Goal: Task Accomplishment & Management: Use online tool/utility

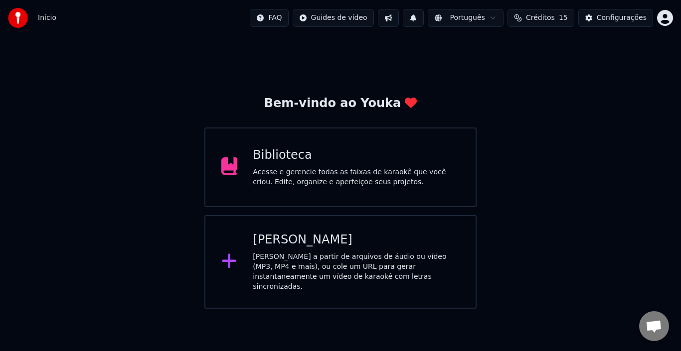
click at [339, 179] on div "Acesse e gerencie todas as faixas de karaokê que você criou. Edite, organize e …" at bounding box center [356, 177] width 207 height 20
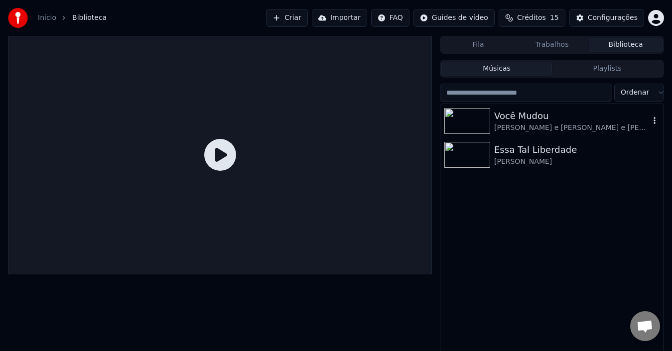
click at [527, 118] on div "Você Mudou" at bounding box center [572, 116] width 156 height 14
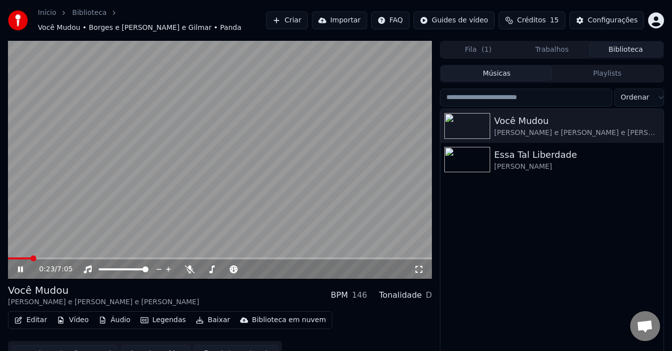
click at [32, 315] on button "Editar" at bounding box center [30, 320] width 40 height 14
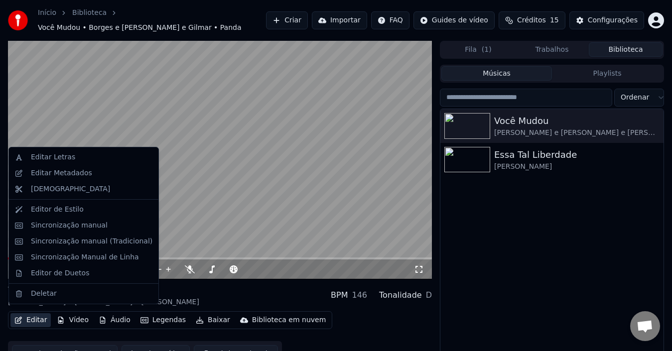
click at [32, 315] on button "Editar" at bounding box center [30, 320] width 40 height 14
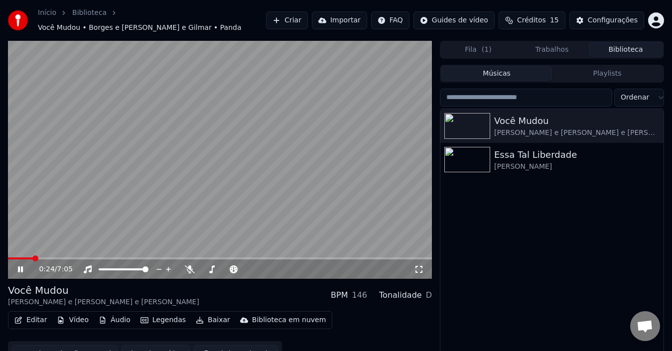
click at [17, 266] on icon at bounding box center [27, 270] width 23 height 8
click at [31, 314] on button "Editar" at bounding box center [30, 320] width 40 height 14
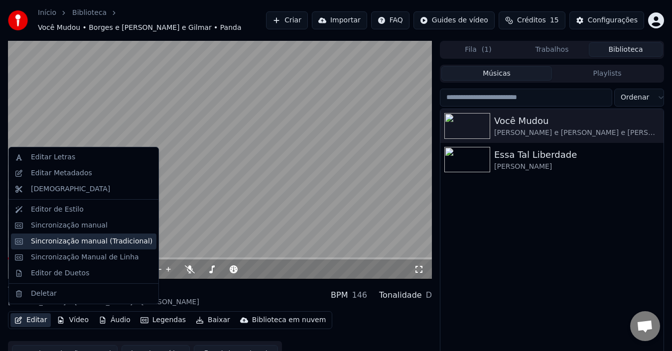
click at [77, 241] on div "Sincronização manual (Tradicional)" at bounding box center [92, 242] width 122 height 10
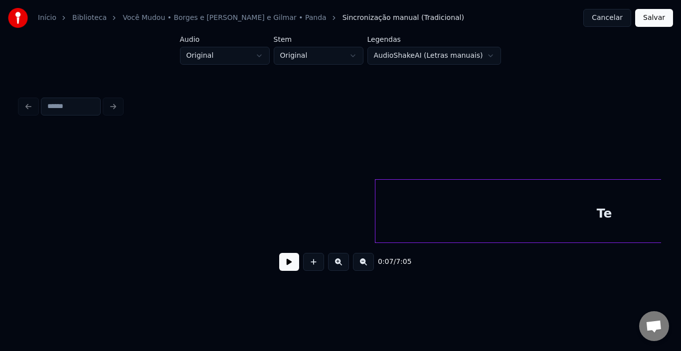
click at [287, 264] on button at bounding box center [289, 262] width 20 height 18
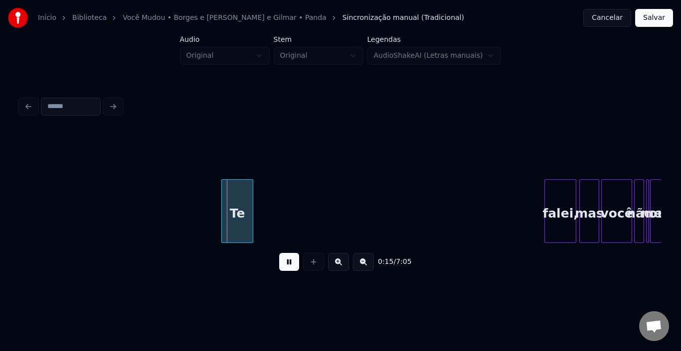
click at [223, 204] on div at bounding box center [223, 211] width 3 height 63
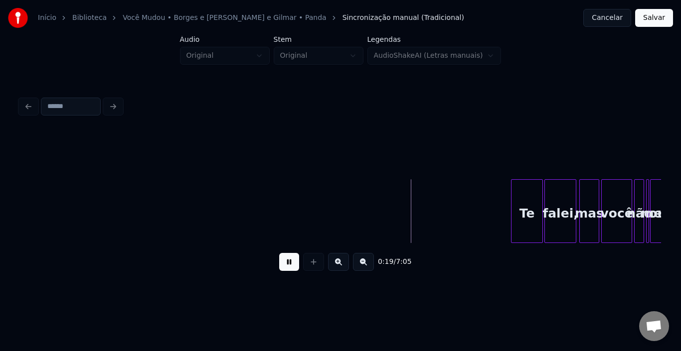
click at [522, 191] on div "Te" at bounding box center [526, 214] width 31 height 68
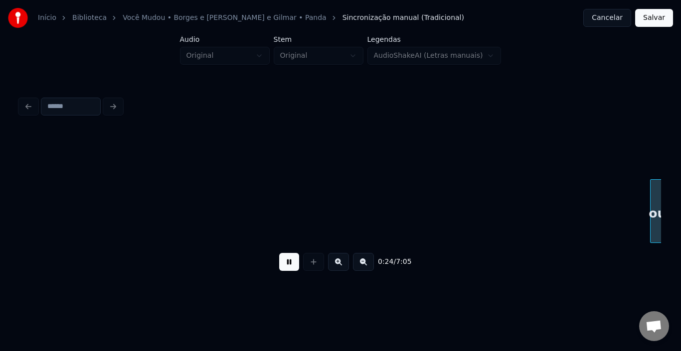
scroll to position [0, 1222]
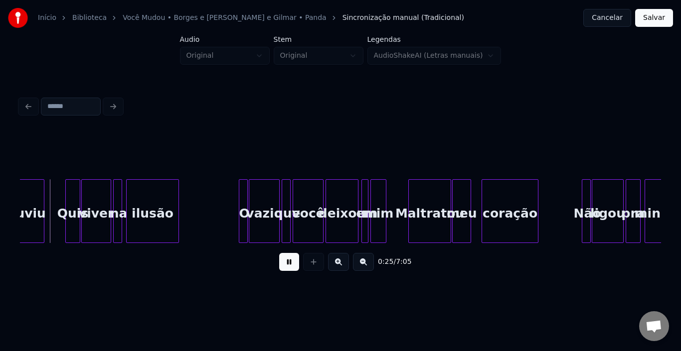
click at [520, 197] on div "coração" at bounding box center [510, 214] width 56 height 68
click at [39, 203] on div "ouviu" at bounding box center [26, 214] width 35 height 68
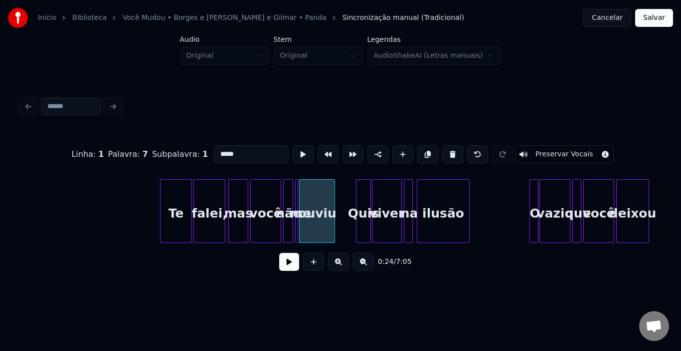
scroll to position [0, 891]
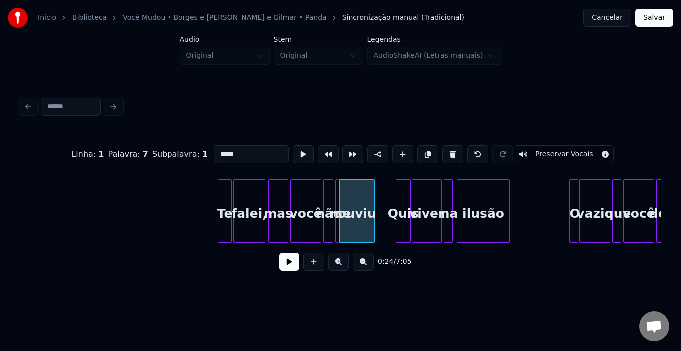
click at [219, 192] on div at bounding box center [219, 211] width 3 height 63
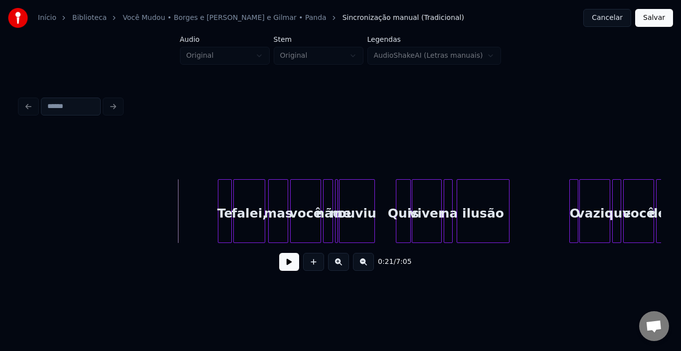
click at [290, 265] on button at bounding box center [289, 262] width 20 height 18
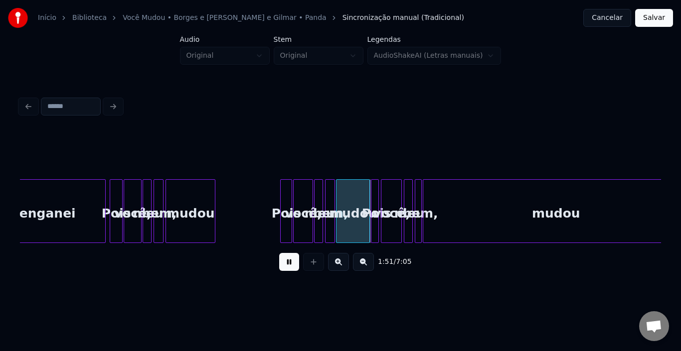
scroll to position [0, 5161]
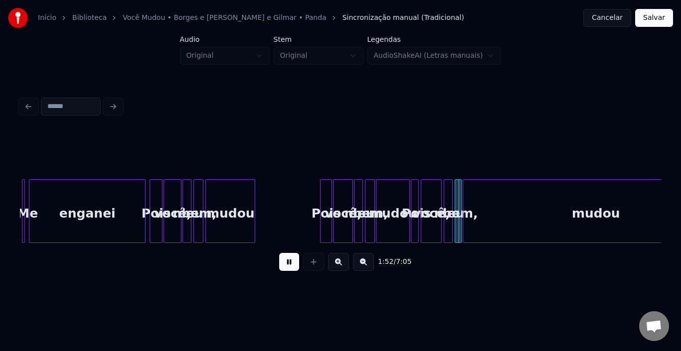
click at [279, 263] on div "1:52 / 7:05" at bounding box center [340, 262] width 625 height 22
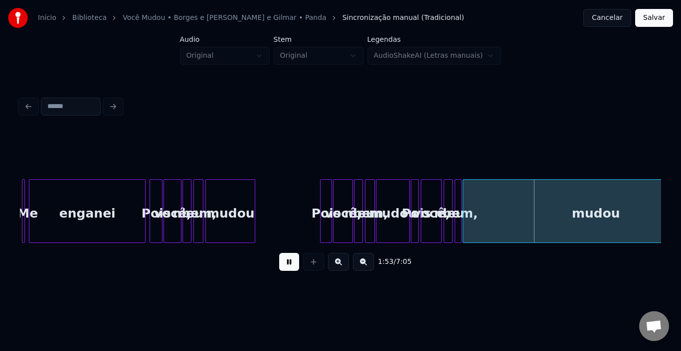
click at [283, 267] on button at bounding box center [289, 262] width 20 height 18
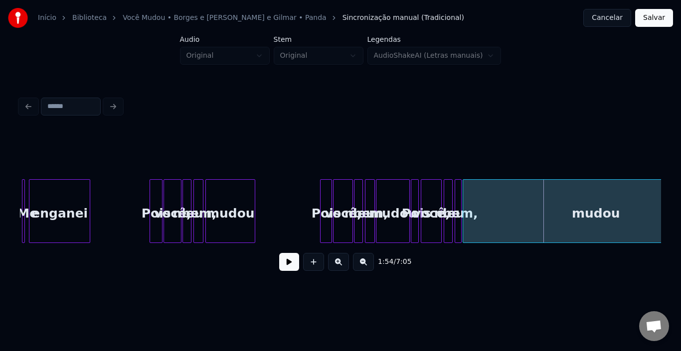
click at [90, 203] on div at bounding box center [88, 211] width 3 height 63
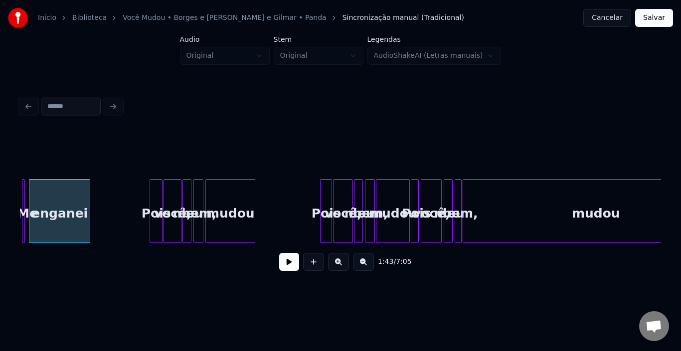
click at [38, 193] on div "enganei" at bounding box center [59, 214] width 60 height 68
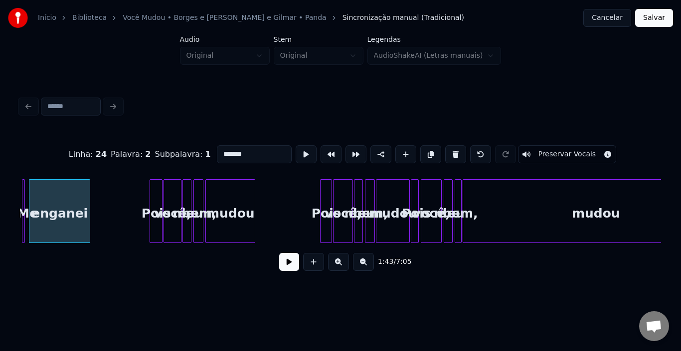
click at [287, 261] on button at bounding box center [289, 262] width 20 height 18
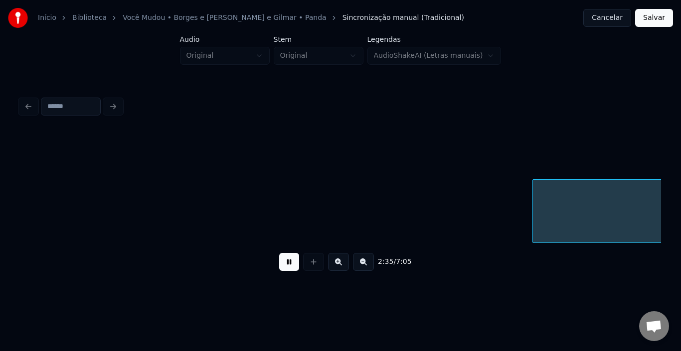
scroll to position [0, 7726]
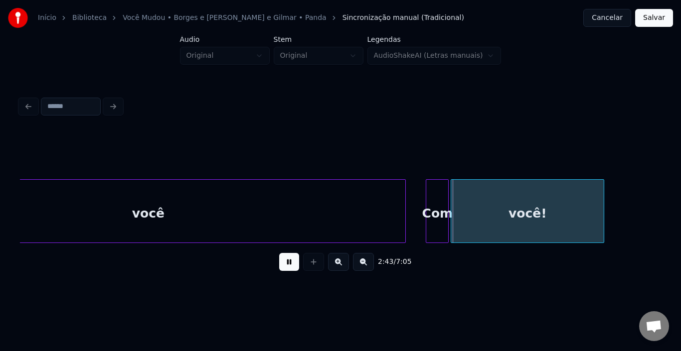
click at [289, 268] on button at bounding box center [289, 262] width 20 height 18
click at [289, 271] on button at bounding box center [289, 262] width 20 height 18
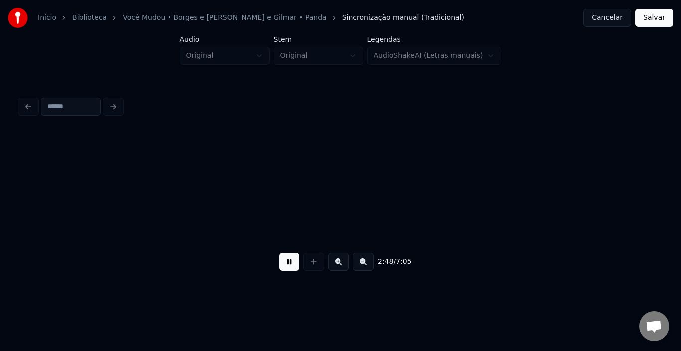
scroll to position [0, 8368]
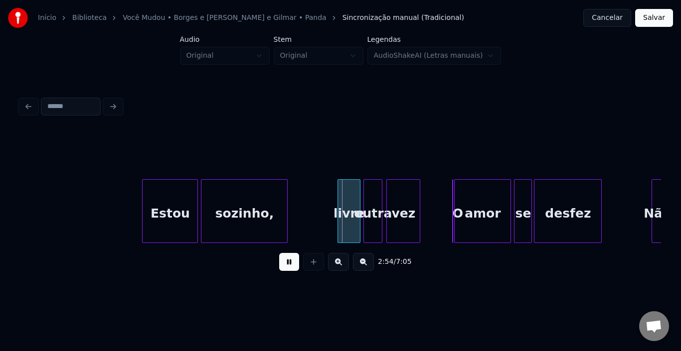
click at [289, 271] on button at bounding box center [289, 262] width 20 height 18
click at [324, 199] on div at bounding box center [323, 211] width 3 height 63
click at [281, 265] on button at bounding box center [289, 262] width 20 height 18
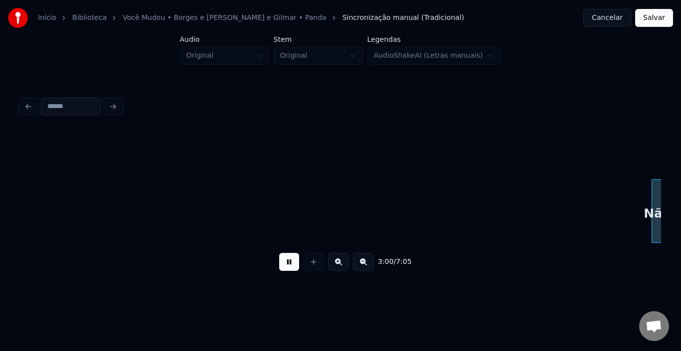
scroll to position [0, 9009]
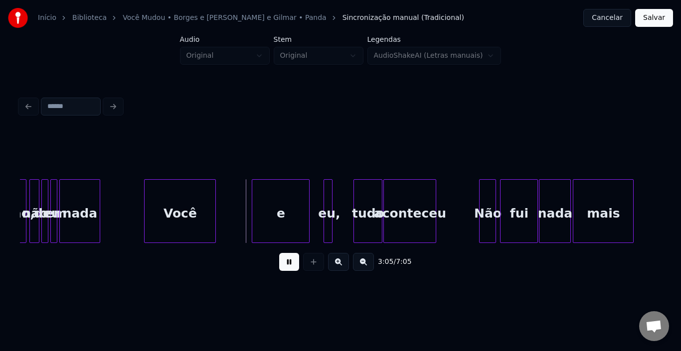
click at [281, 265] on button at bounding box center [289, 262] width 20 height 18
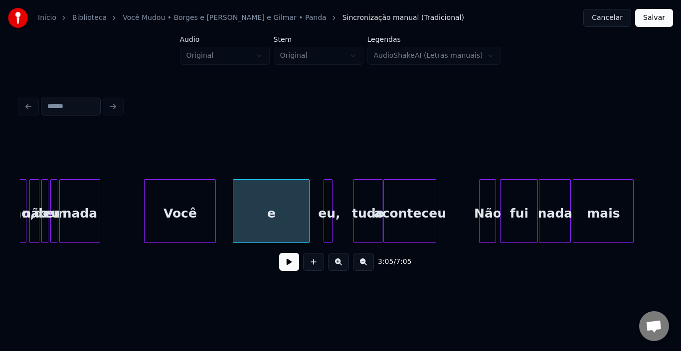
click at [234, 208] on div at bounding box center [234, 211] width 3 height 63
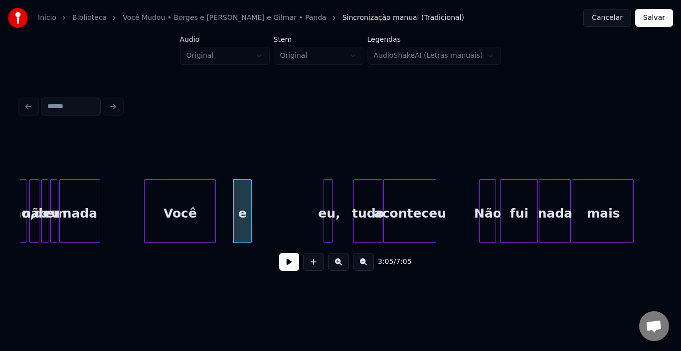
click at [248, 205] on div at bounding box center [249, 211] width 3 height 63
click at [256, 200] on div at bounding box center [256, 211] width 3 height 63
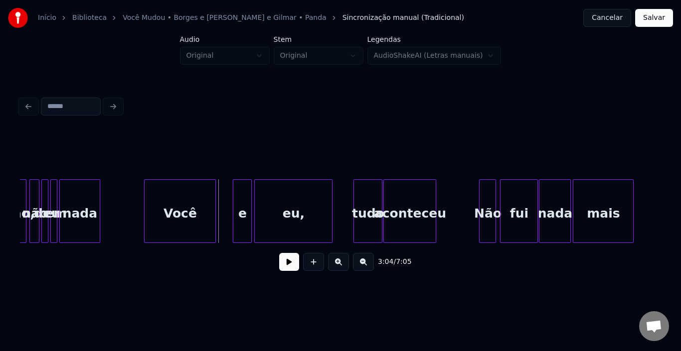
click at [290, 271] on button at bounding box center [289, 262] width 20 height 18
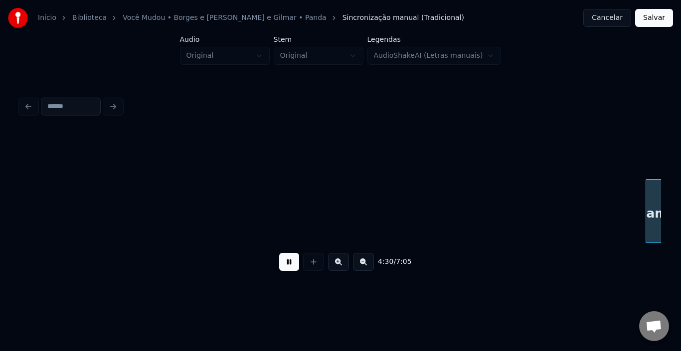
scroll to position [0, 13499]
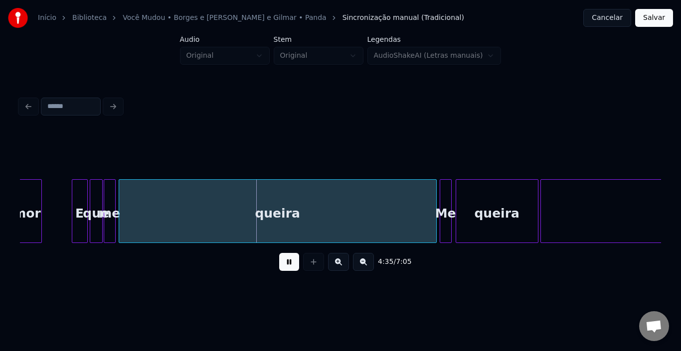
click at [286, 270] on button at bounding box center [289, 262] width 20 height 18
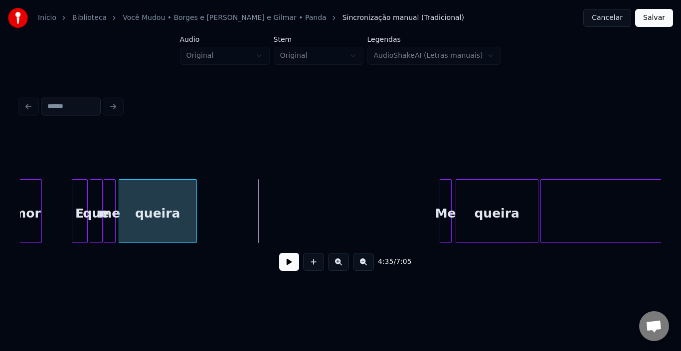
click at [194, 203] on div at bounding box center [194, 211] width 3 height 63
click at [132, 219] on div "queira" at bounding box center [157, 214] width 77 height 68
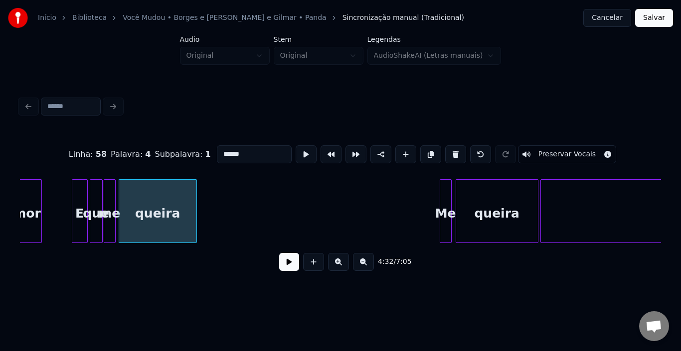
click at [281, 267] on button at bounding box center [289, 262] width 20 height 18
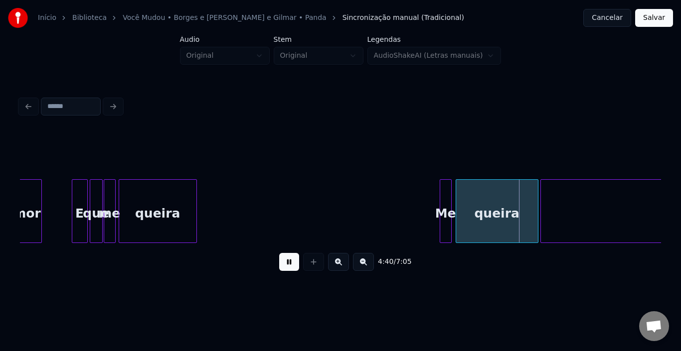
click at [281, 267] on button at bounding box center [289, 262] width 20 height 18
click at [255, 208] on div at bounding box center [254, 211] width 3 height 63
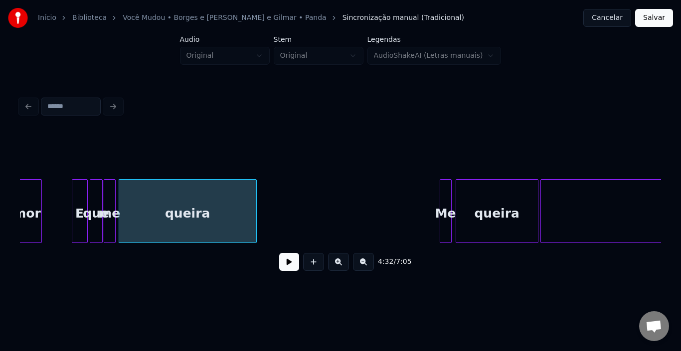
click at [224, 214] on div "queira" at bounding box center [187, 214] width 137 height 68
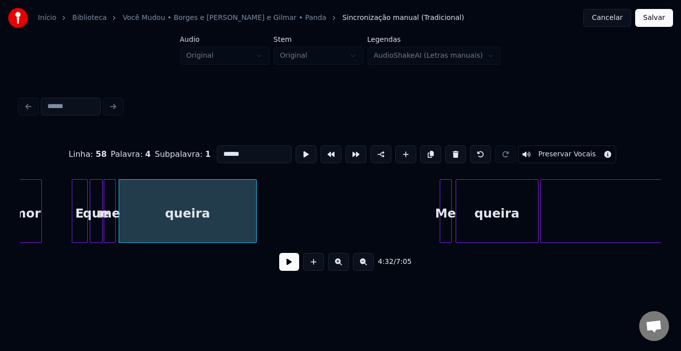
click at [224, 214] on div "queira" at bounding box center [187, 214] width 137 height 68
click at [246, 150] on input "******" at bounding box center [254, 155] width 75 height 18
click at [256, 210] on div "queira bem" at bounding box center [188, 211] width 138 height 64
type input "**********"
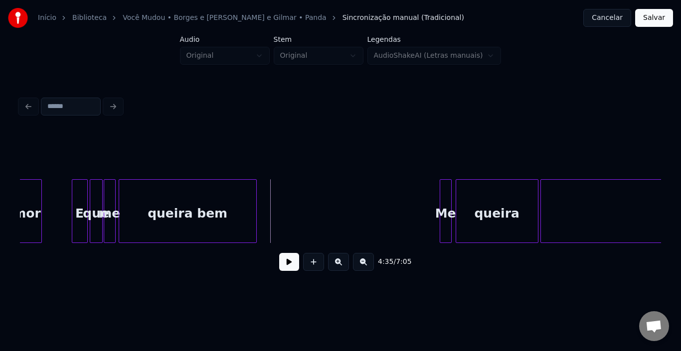
click at [246, 210] on div "queira bem" at bounding box center [187, 214] width 137 height 68
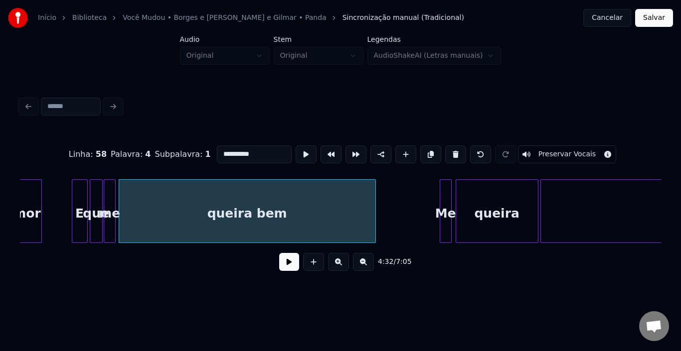
click at [375, 207] on div at bounding box center [373, 211] width 3 height 63
click at [290, 264] on button at bounding box center [289, 262] width 20 height 18
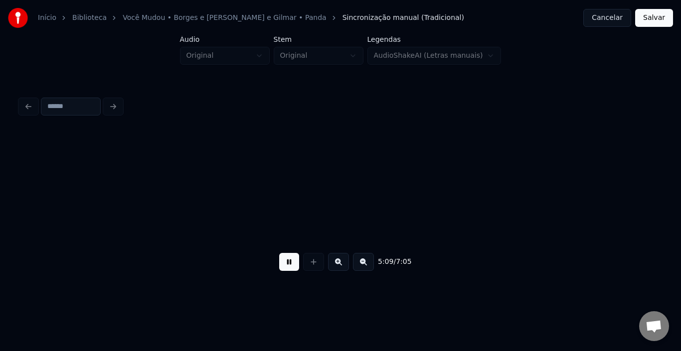
scroll to position [0, 15424]
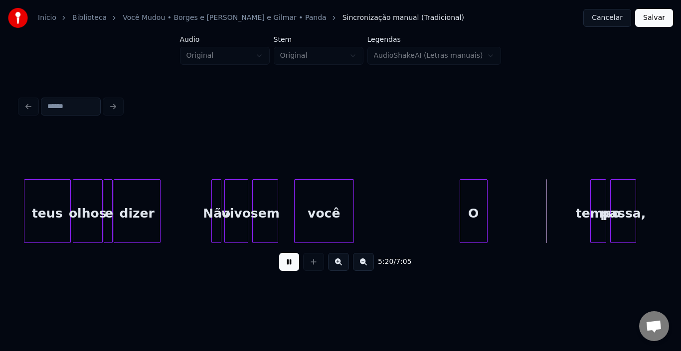
click at [290, 264] on button at bounding box center [289, 262] width 20 height 18
click at [577, 195] on div "O" at bounding box center [573, 214] width 27 height 68
click at [581, 199] on div at bounding box center [581, 211] width 3 height 63
click at [289, 264] on button at bounding box center [289, 262] width 20 height 18
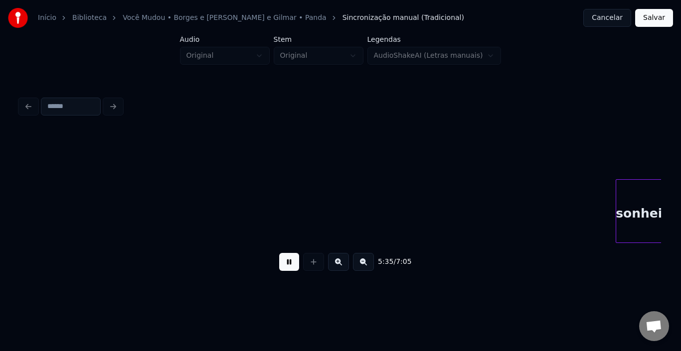
scroll to position [0, 16708]
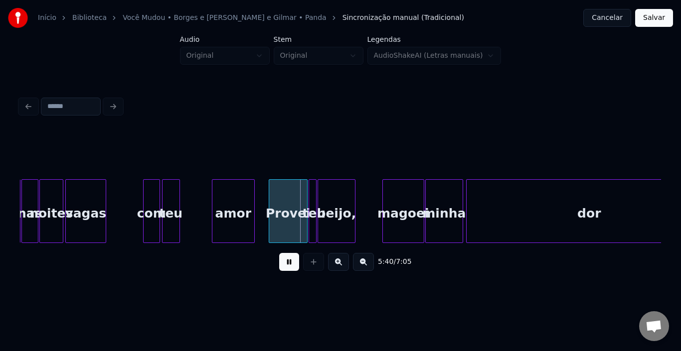
click at [289, 264] on button at bounding box center [289, 262] width 20 height 18
click at [190, 194] on div "amor" at bounding box center [204, 214] width 42 height 68
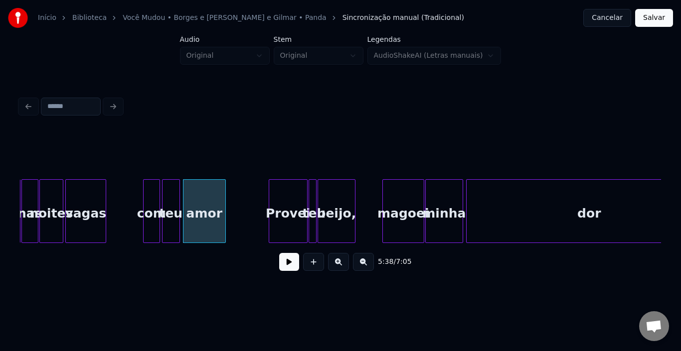
click at [148, 193] on div "com" at bounding box center [152, 214] width 16 height 68
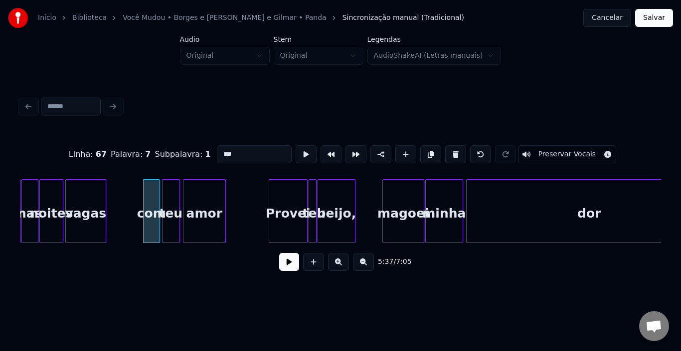
click at [298, 268] on button at bounding box center [289, 262] width 20 height 18
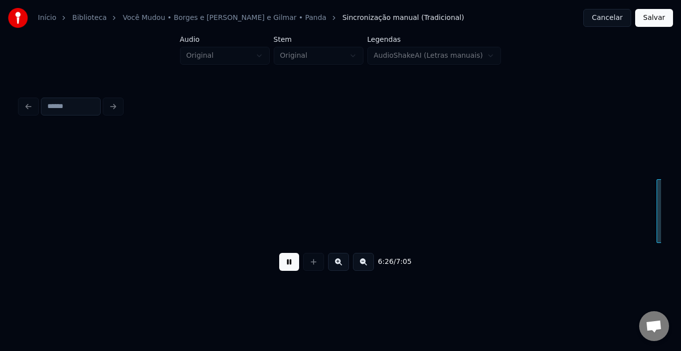
scroll to position [0, 19273]
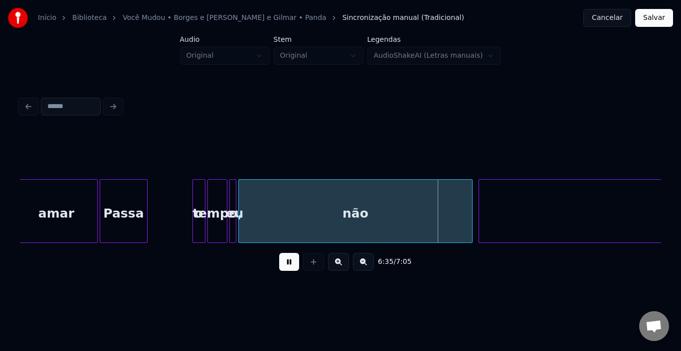
click at [290, 264] on button at bounding box center [289, 262] width 20 height 18
click at [131, 201] on div "Passa" at bounding box center [123, 214] width 47 height 68
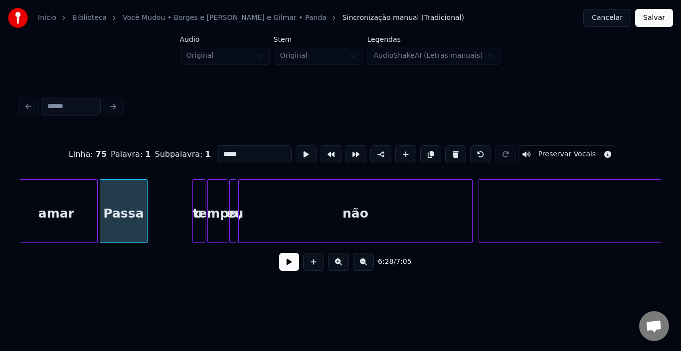
click at [287, 268] on button at bounding box center [289, 262] width 20 height 18
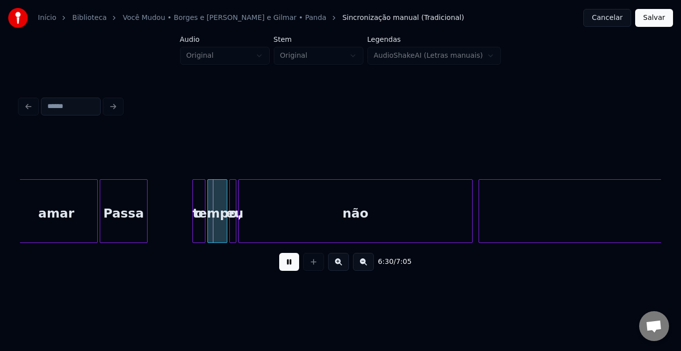
click at [287, 268] on button at bounding box center [289, 262] width 20 height 18
click at [68, 200] on div "amar" at bounding box center [56, 214] width 82 height 68
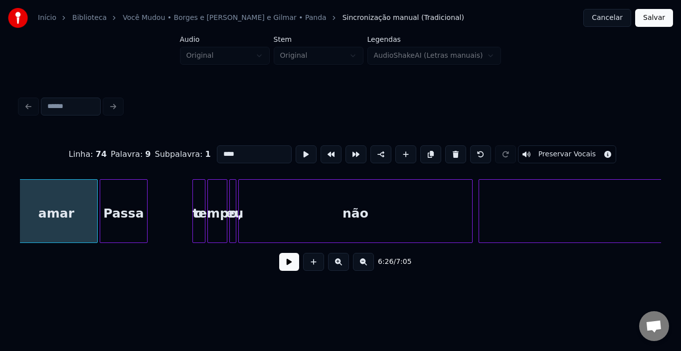
scroll to position [0, 19268]
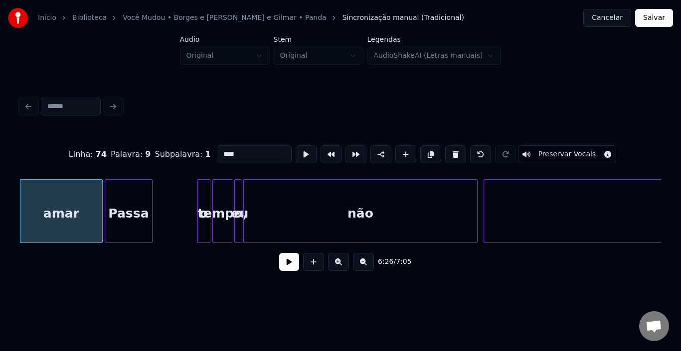
click at [285, 265] on button at bounding box center [289, 262] width 20 height 18
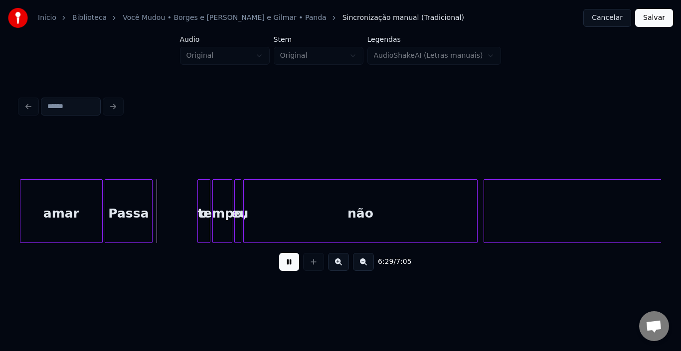
click at [284, 265] on button at bounding box center [289, 262] width 20 height 18
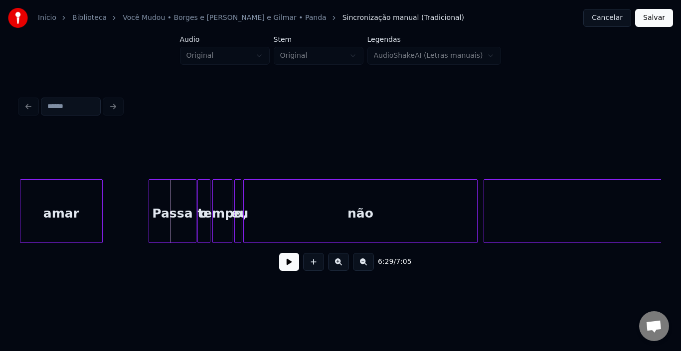
click at [178, 209] on div "Passa" at bounding box center [172, 214] width 47 height 68
click at [173, 204] on div at bounding box center [174, 211] width 3 height 63
click at [288, 263] on button at bounding box center [289, 262] width 20 height 18
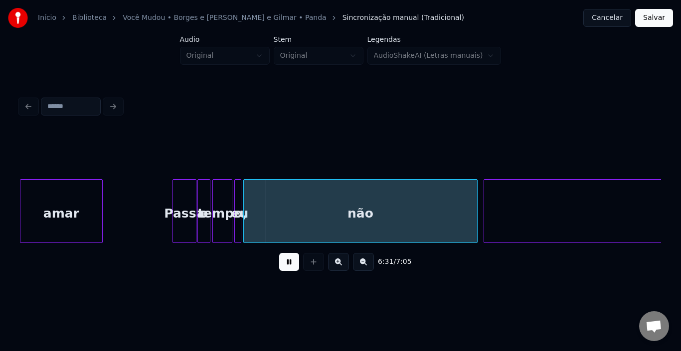
click at [286, 262] on button at bounding box center [289, 262] width 20 height 18
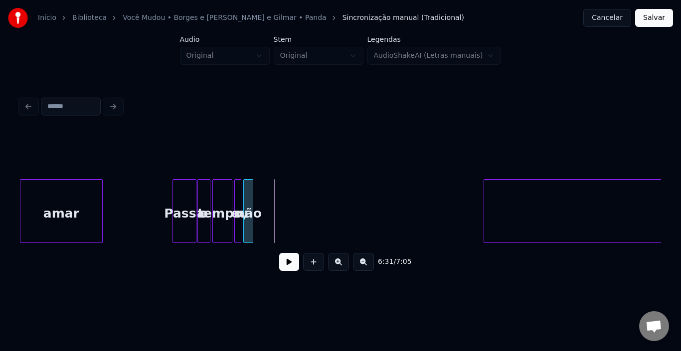
click at [252, 201] on div at bounding box center [251, 211] width 3 height 63
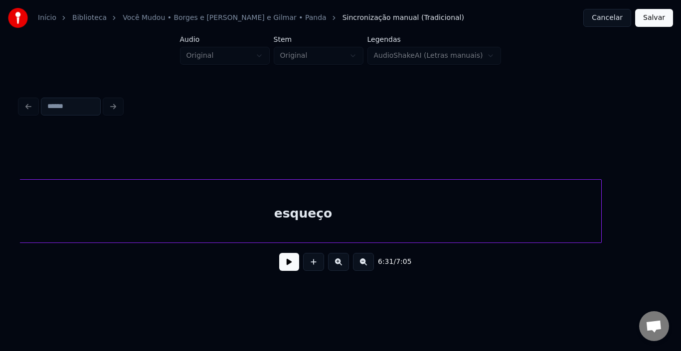
scroll to position [0, 19576]
click at [370, 209] on div "esqueço" at bounding box center [319, 214] width 596 height 68
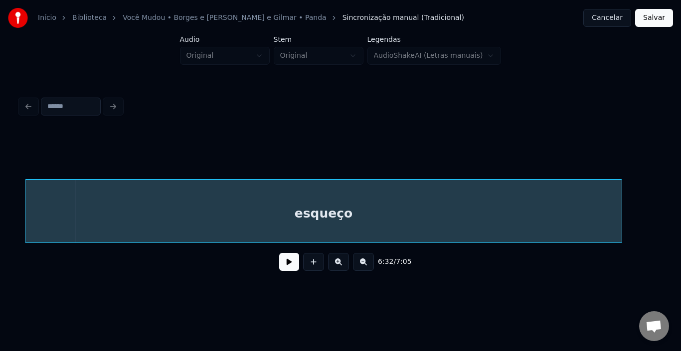
scroll to position [0, 19515]
click at [228, 222] on div "esqueço" at bounding box center [319, 214] width 596 height 68
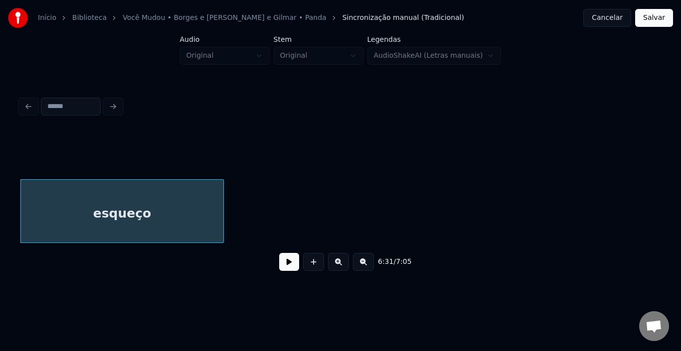
click at [221, 211] on div at bounding box center [221, 211] width 3 height 63
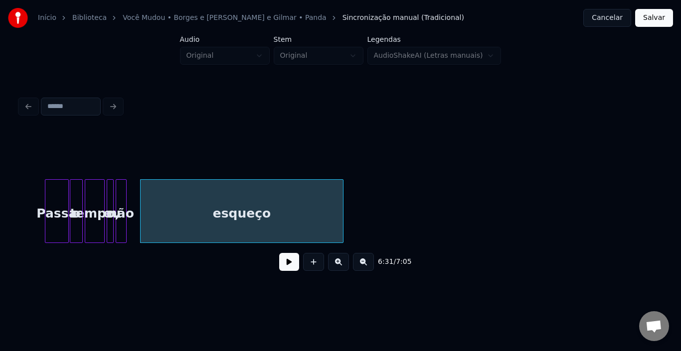
scroll to position [0, 19376]
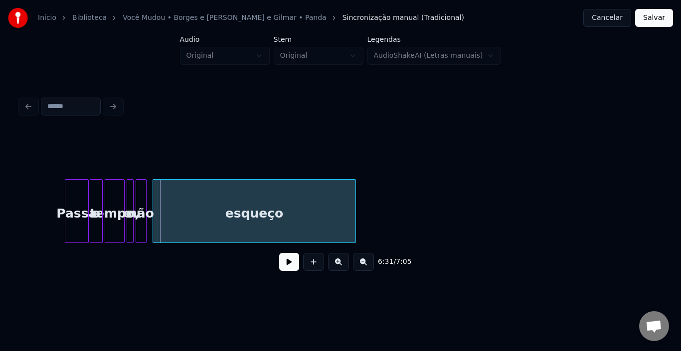
click at [174, 219] on div "esqueço" at bounding box center [254, 214] width 202 height 68
click at [81, 205] on div "Passa" at bounding box center [76, 214] width 23 height 68
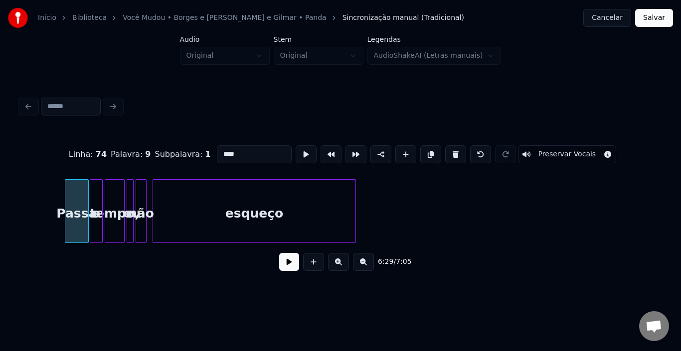
type input "*****"
click at [290, 267] on button at bounding box center [289, 262] width 20 height 18
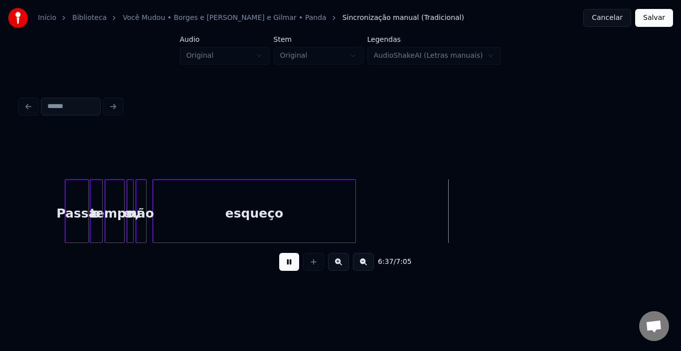
click at [283, 270] on button at bounding box center [289, 262] width 20 height 18
click at [392, 210] on div at bounding box center [393, 211] width 3 height 63
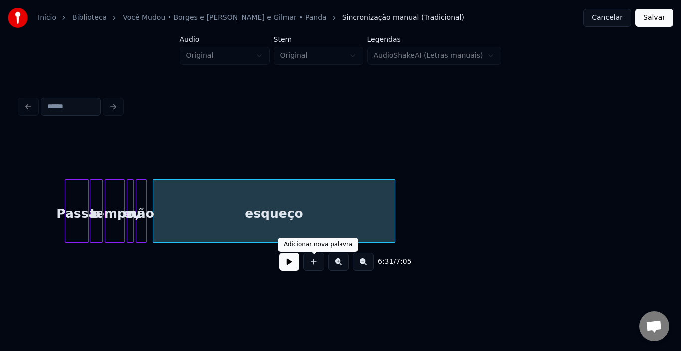
click at [288, 268] on button at bounding box center [289, 262] width 20 height 18
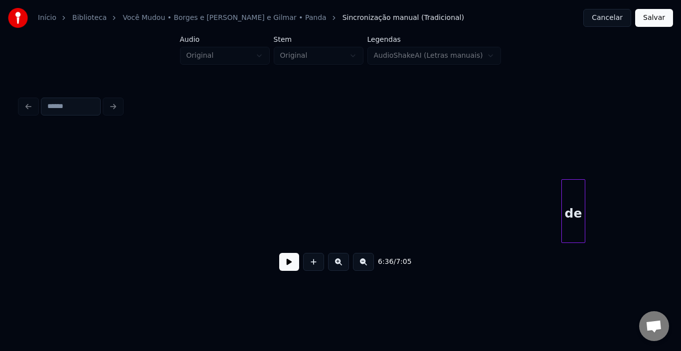
scroll to position [0, 19854]
click at [30, 198] on div "de" at bounding box center [36, 214] width 23 height 68
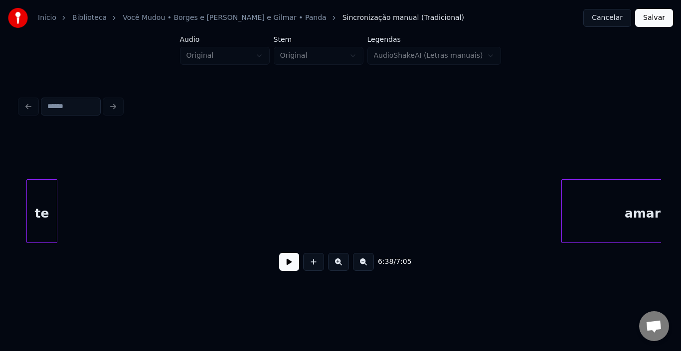
scroll to position [0, 20024]
click at [5, 200] on div "Início Biblioteca Você Mudou • [PERSON_NAME] e [PERSON_NAME] e Gilmar • Panda S…" at bounding box center [340, 146] width 681 height 292
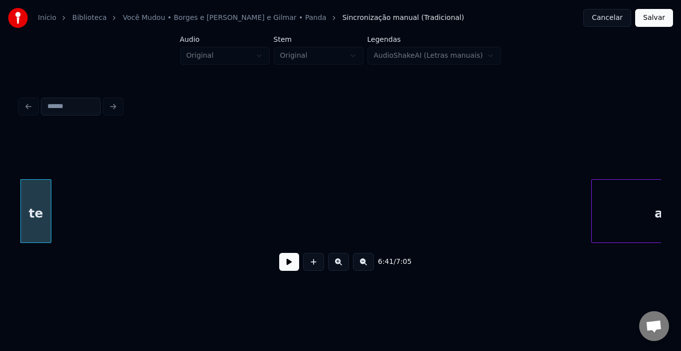
scroll to position [0, 20114]
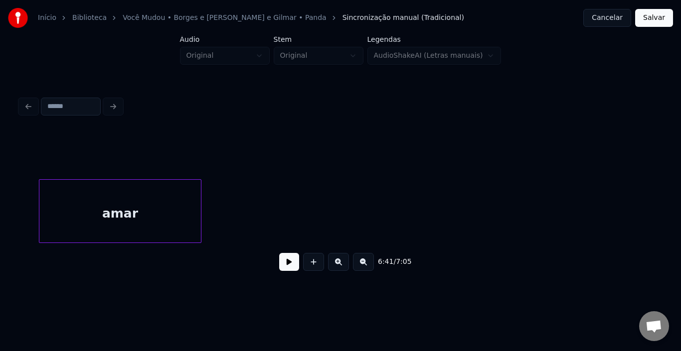
click at [151, 208] on div "amar" at bounding box center [119, 214] width 161 height 68
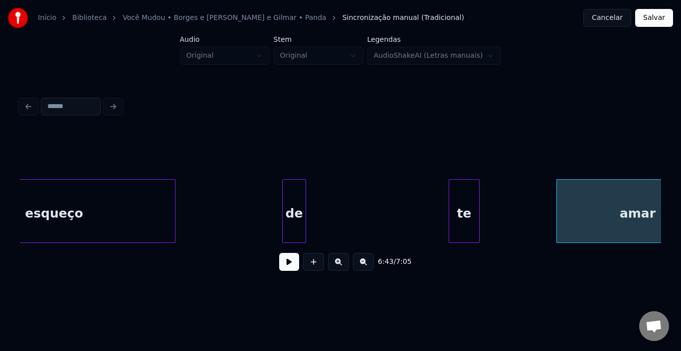
scroll to position [0, 19575]
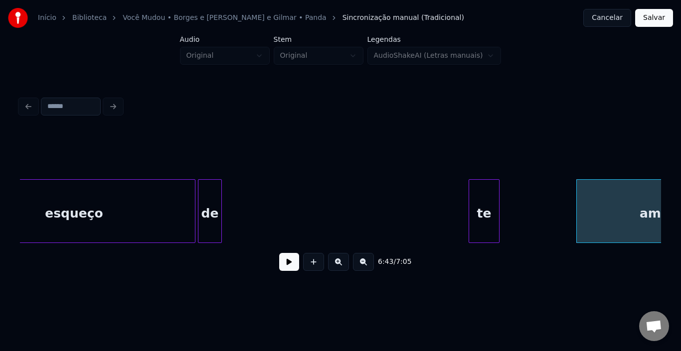
click at [206, 201] on div "de" at bounding box center [209, 214] width 23 height 68
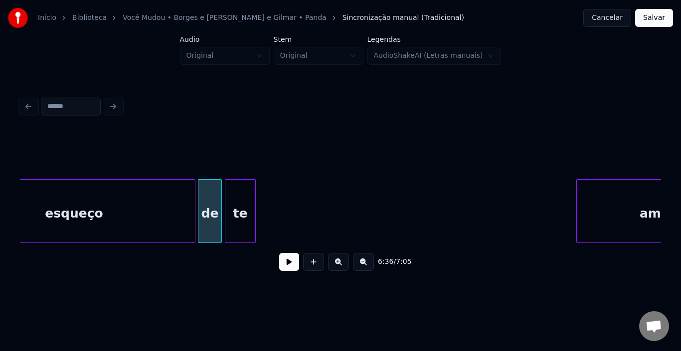
click at [241, 199] on div "te" at bounding box center [240, 214] width 30 height 68
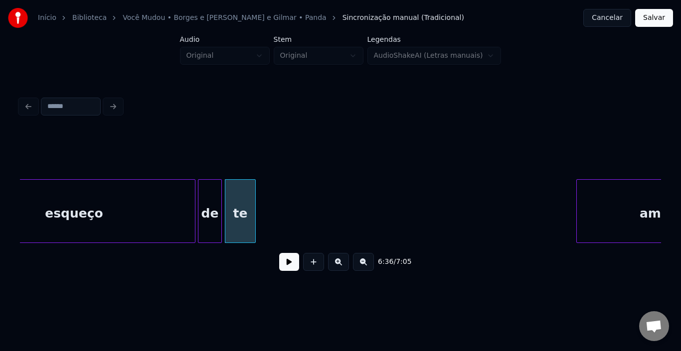
scroll to position [0, 19650]
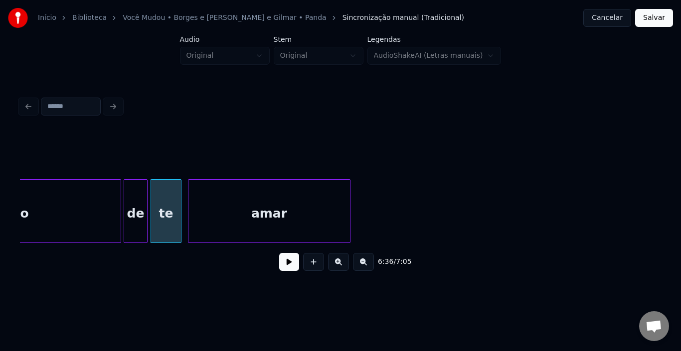
click at [304, 192] on div "amar" at bounding box center [268, 214] width 161 height 68
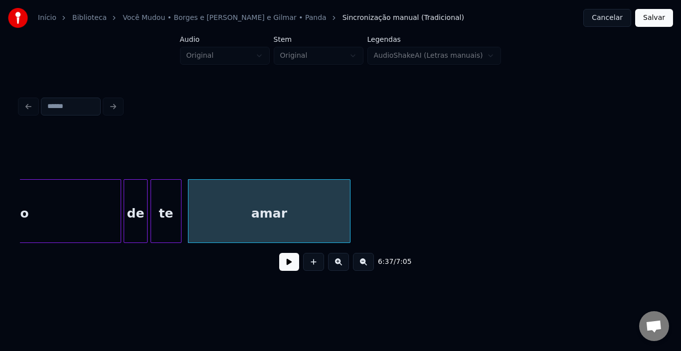
click at [89, 201] on div "esqueço" at bounding box center [0, 214] width 242 height 68
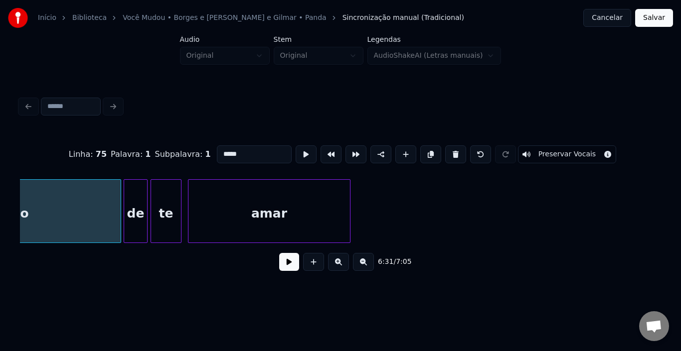
type input "*******"
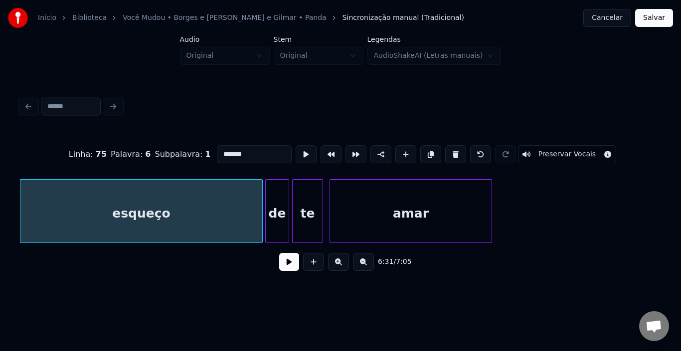
click at [293, 264] on button at bounding box center [289, 262] width 20 height 18
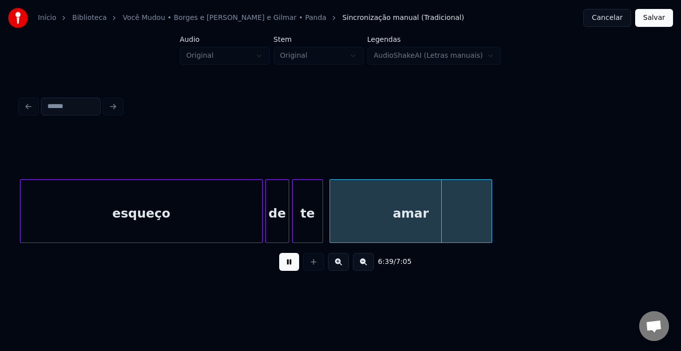
click at [293, 264] on button at bounding box center [289, 262] width 20 height 18
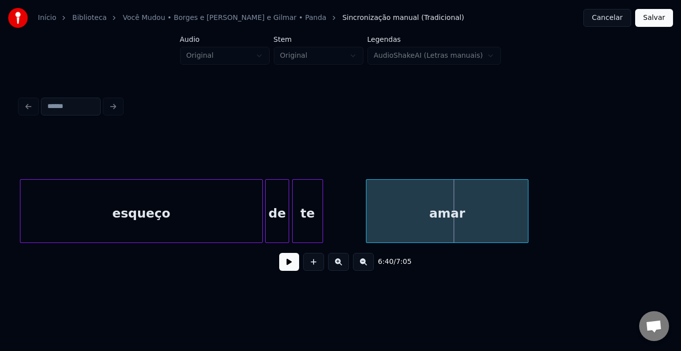
click at [410, 206] on div "amar" at bounding box center [446, 214] width 161 height 68
click at [275, 205] on div "de" at bounding box center [277, 214] width 23 height 68
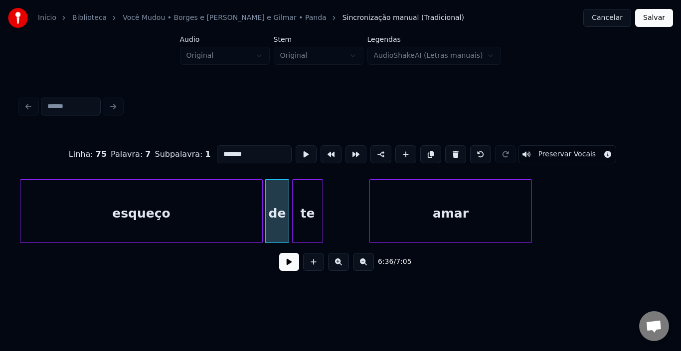
type input "**"
click at [290, 268] on button at bounding box center [289, 262] width 20 height 18
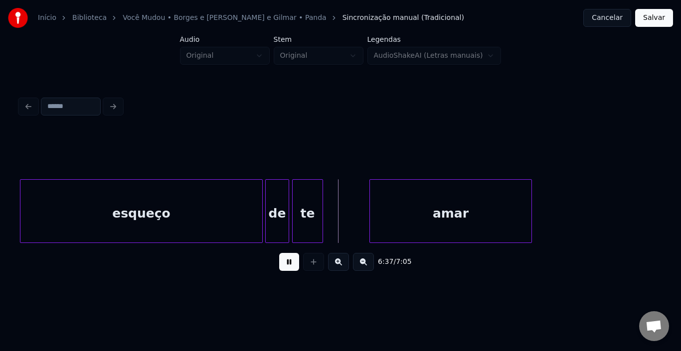
click at [290, 268] on button at bounding box center [289, 262] width 20 height 18
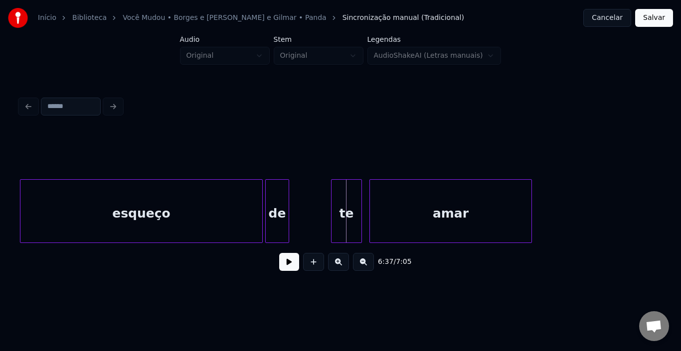
click at [347, 202] on div "te" at bounding box center [346, 214] width 30 height 68
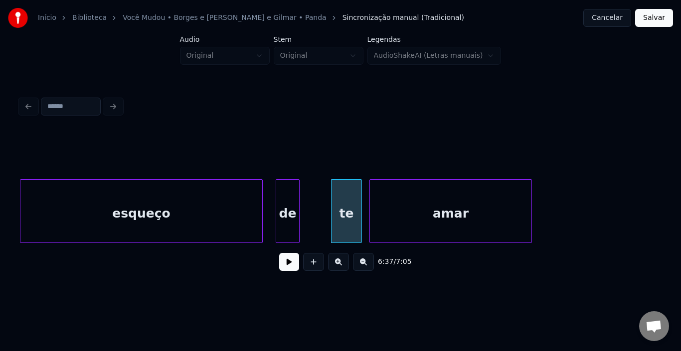
click at [287, 203] on div "de" at bounding box center [287, 214] width 23 height 68
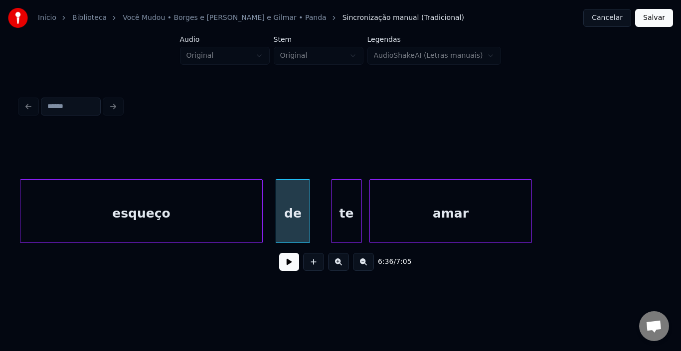
click at [308, 201] on div at bounding box center [308, 211] width 3 height 63
click at [268, 203] on div at bounding box center [267, 211] width 3 height 63
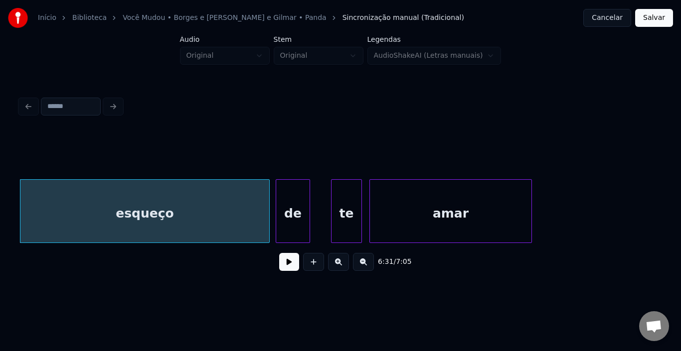
click at [287, 264] on button at bounding box center [289, 262] width 20 height 18
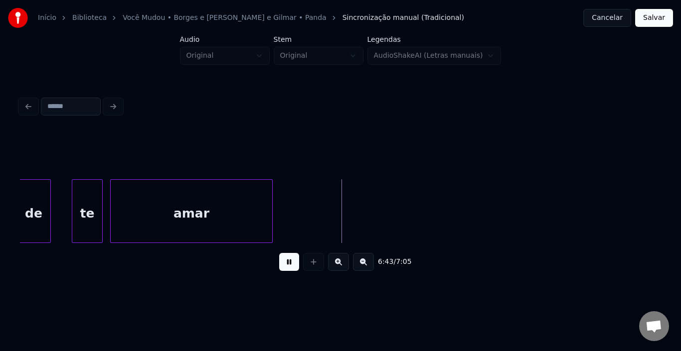
scroll to position [0, 19787]
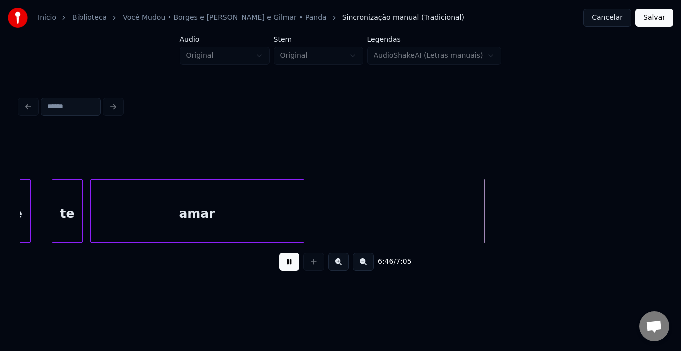
click at [301, 205] on div at bounding box center [302, 211] width 3 height 63
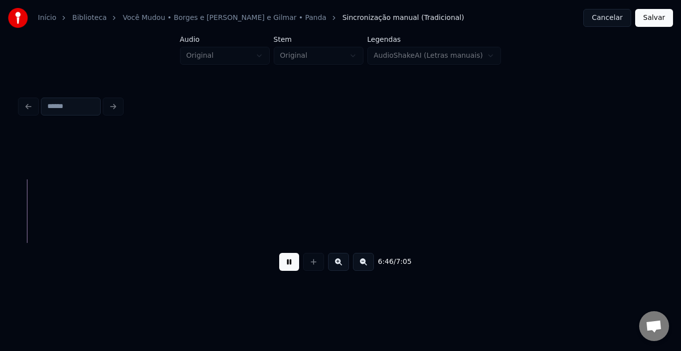
scroll to position [0, 20284]
click at [653, 16] on button "Salvar" at bounding box center [654, 18] width 38 height 18
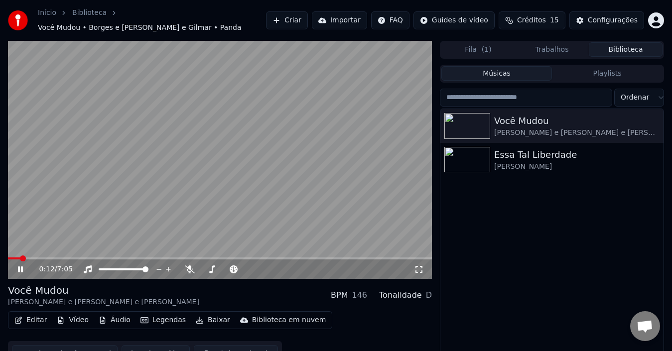
click at [18, 266] on icon at bounding box center [27, 270] width 23 height 8
click at [27, 314] on button "Editar" at bounding box center [30, 320] width 40 height 14
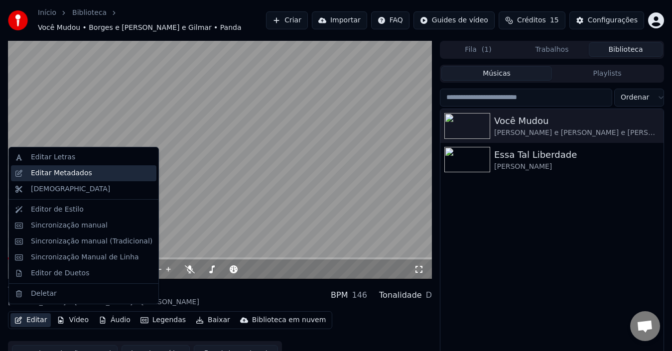
click at [67, 177] on div "Editar Metadados" at bounding box center [61, 173] width 61 height 10
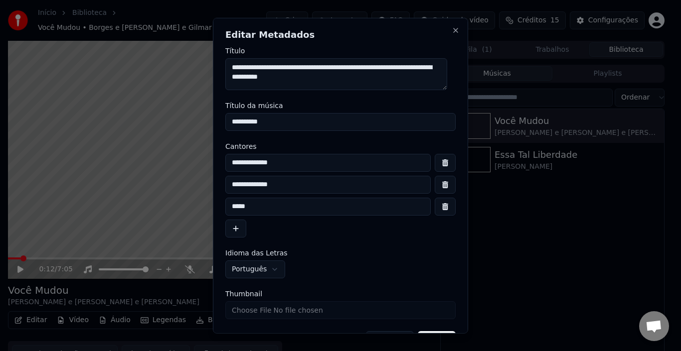
drag, startPoint x: 323, startPoint y: 77, endPoint x: 225, endPoint y: 68, distance: 98.6
click at [225, 68] on textarea "**********" at bounding box center [336, 74] width 222 height 32
drag, startPoint x: 279, startPoint y: 124, endPoint x: 147, endPoint y: 124, distance: 132.1
click at [140, 124] on body "**********" at bounding box center [336, 175] width 672 height 351
paste input "**********"
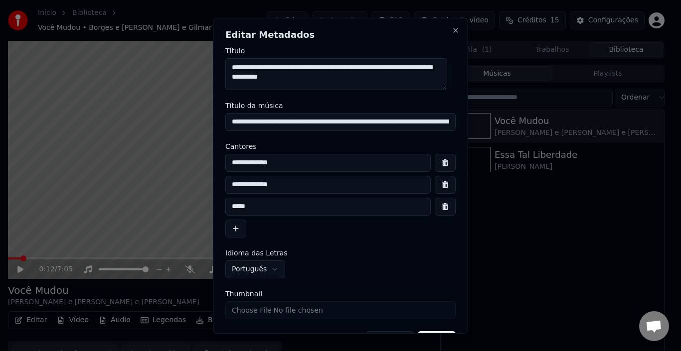
scroll to position [0, 82]
click at [312, 123] on input "**********" at bounding box center [336, 122] width 222 height 18
click at [387, 121] on input "**********" at bounding box center [336, 122] width 222 height 18
click at [385, 123] on input "**********" at bounding box center [336, 122] width 222 height 18
click at [391, 124] on input "**********" at bounding box center [336, 122] width 222 height 18
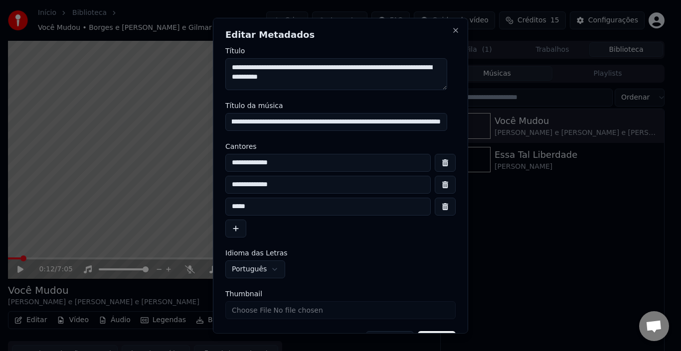
click at [245, 124] on input "**********" at bounding box center [336, 122] width 222 height 18
click at [266, 121] on input "**********" at bounding box center [336, 122] width 222 height 18
click at [362, 122] on input "**********" at bounding box center [336, 122] width 222 height 18
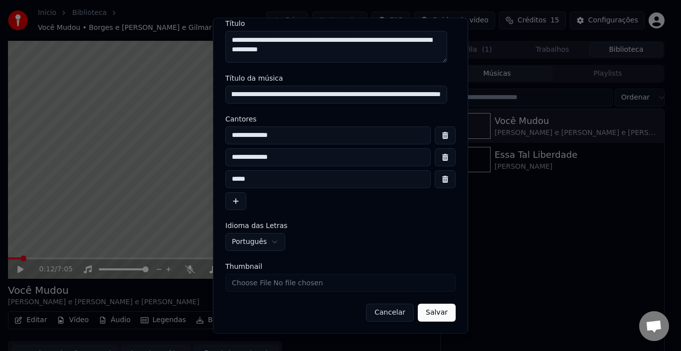
type input "**********"
click at [435, 310] on button "Salvar" at bounding box center [437, 313] width 38 height 18
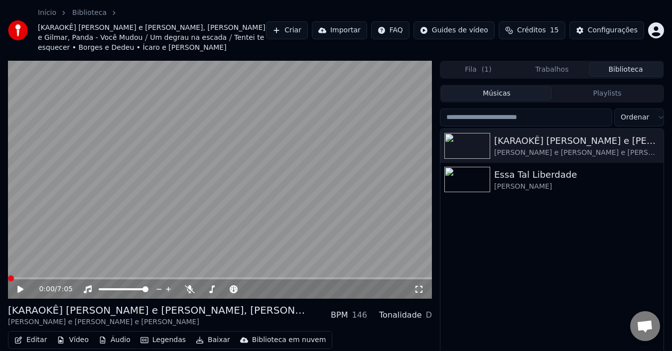
click at [21, 286] on icon at bounding box center [20, 289] width 6 height 7
click at [20, 286] on icon at bounding box center [20, 289] width 6 height 7
click at [32, 333] on button "Editar" at bounding box center [30, 340] width 40 height 14
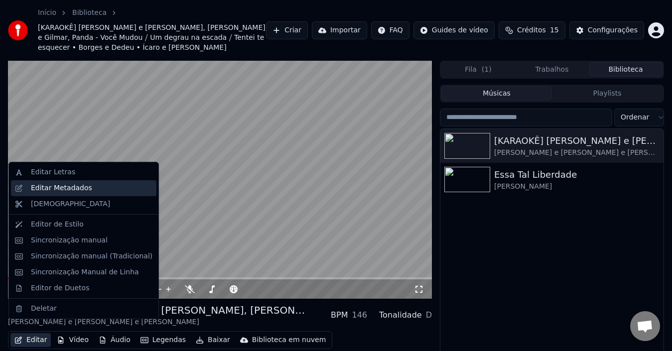
click at [40, 192] on div "Editar Metadados" at bounding box center [61, 188] width 61 height 10
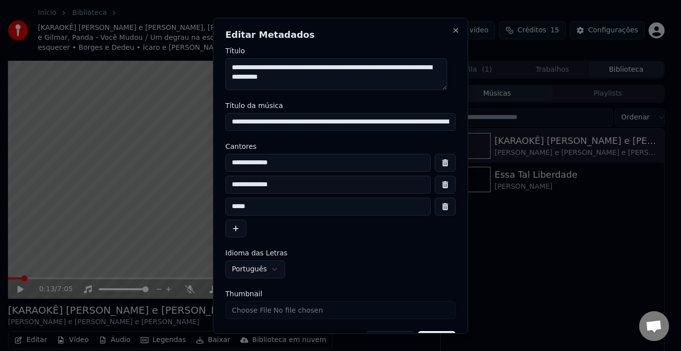
scroll to position [27, 0]
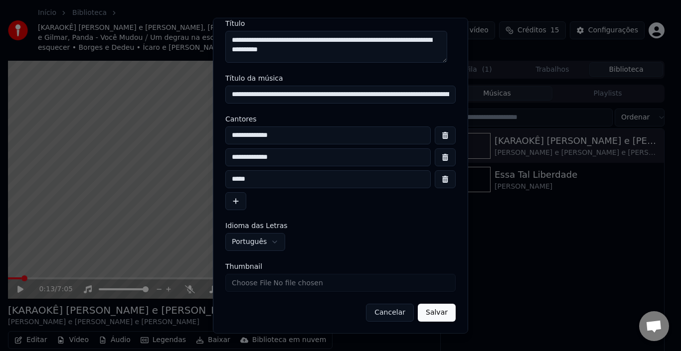
click at [426, 317] on button "Salvar" at bounding box center [437, 313] width 38 height 18
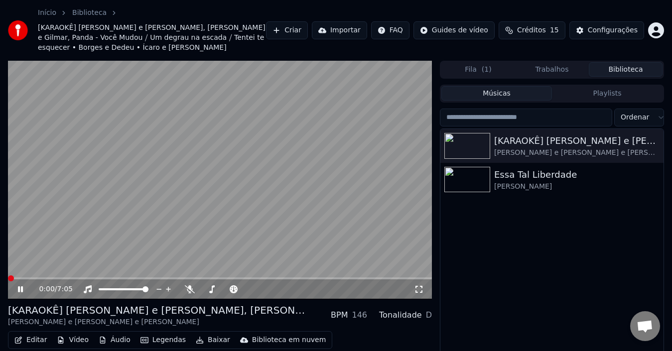
click at [8, 276] on span at bounding box center [11, 279] width 6 height 6
click at [23, 286] on icon at bounding box center [27, 290] width 23 height 8
click at [29, 333] on button "Editar" at bounding box center [30, 340] width 40 height 14
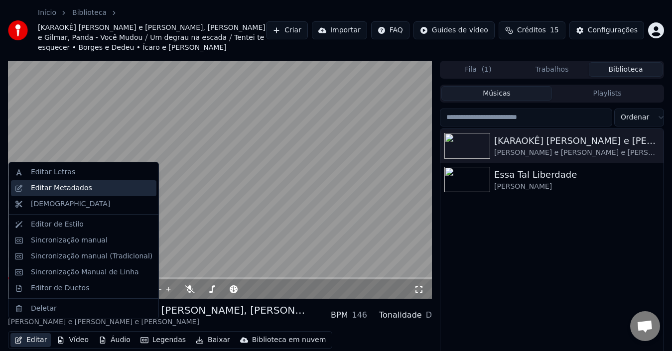
click at [62, 191] on div "Editar Metadados" at bounding box center [61, 188] width 61 height 10
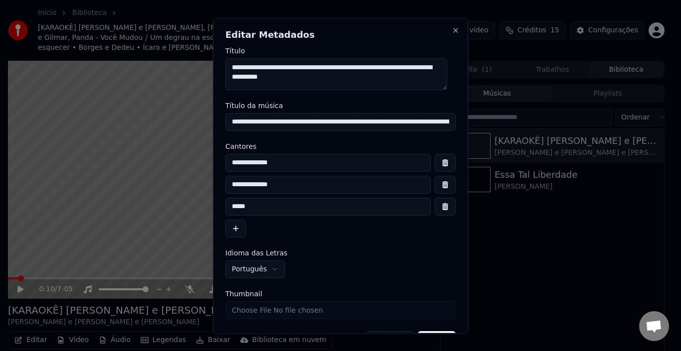
click at [253, 127] on input "**********" at bounding box center [340, 122] width 230 height 18
click at [259, 73] on textarea "**********" at bounding box center [336, 74] width 222 height 32
paste textarea "**********"
type textarea "**********"
drag, startPoint x: 390, startPoint y: 123, endPoint x: 36, endPoint y: 128, distance: 354.4
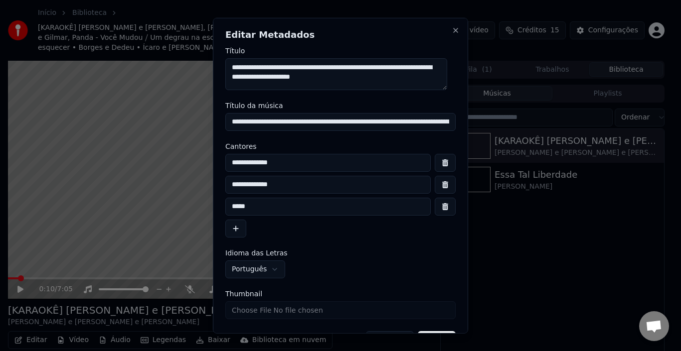
click at [36, 128] on body "**********" at bounding box center [336, 175] width 672 height 351
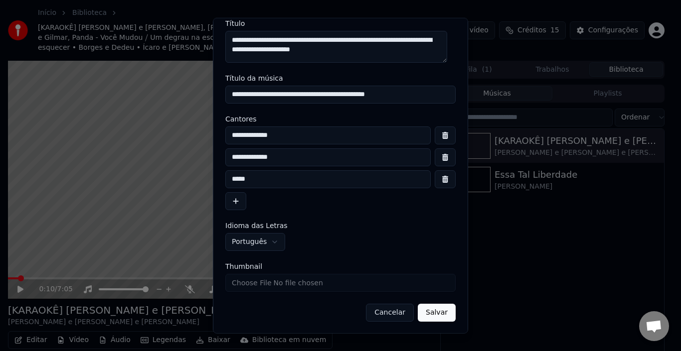
type input "**********"
click at [427, 313] on button "Salvar" at bounding box center [437, 313] width 38 height 18
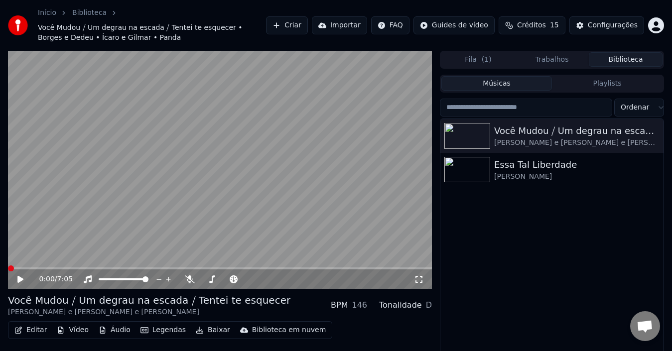
click at [18, 279] on icon at bounding box center [20, 279] width 6 height 7
click at [21, 267] on span at bounding box center [24, 269] width 6 height 6
click at [8, 267] on span at bounding box center [11, 269] width 6 height 6
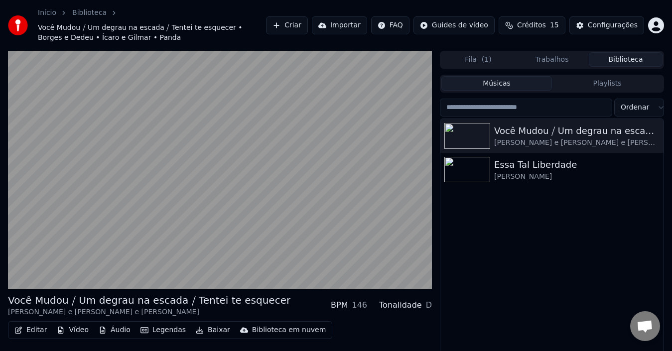
click at [22, 328] on button "Editar" at bounding box center [30, 330] width 40 height 14
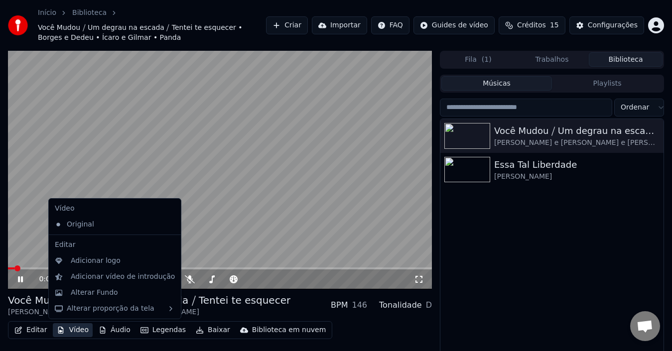
click at [20, 279] on icon at bounding box center [20, 280] width 5 height 6
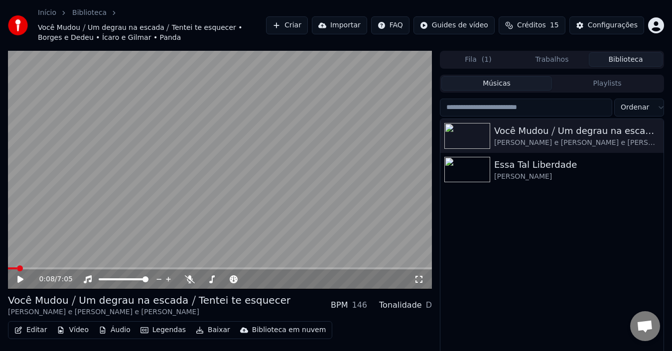
click at [27, 327] on button "Editar" at bounding box center [30, 330] width 40 height 14
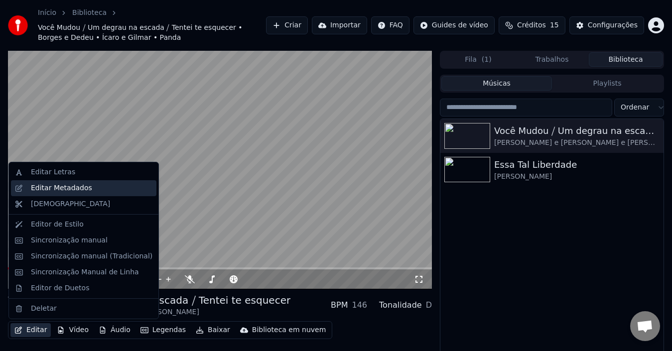
click at [53, 189] on div "Editar Metadados" at bounding box center [61, 188] width 61 height 10
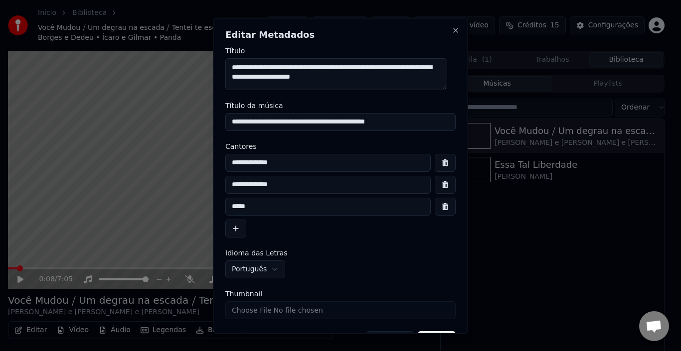
click at [273, 123] on input "**********" at bounding box center [340, 122] width 230 height 18
click at [344, 121] on input "**********" at bounding box center [340, 122] width 230 height 18
click at [275, 124] on input "**********" at bounding box center [340, 122] width 230 height 18
click at [346, 123] on input "**********" at bounding box center [340, 122] width 230 height 18
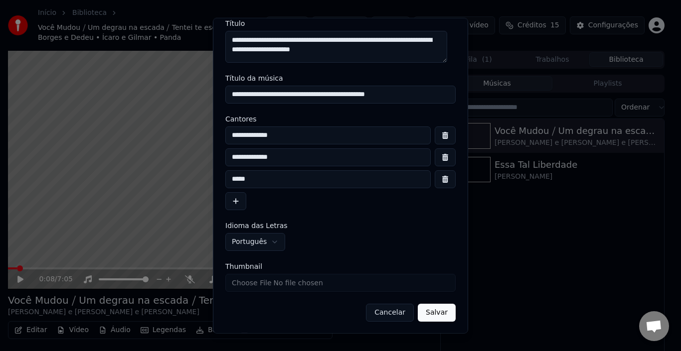
type input "**********"
click at [433, 314] on button "Salvar" at bounding box center [437, 313] width 38 height 18
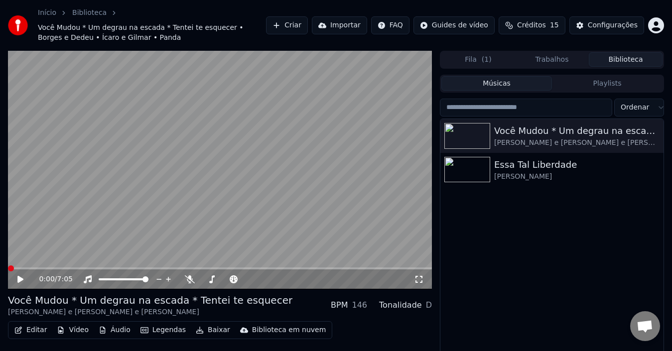
click at [19, 279] on icon at bounding box center [20, 279] width 6 height 7
click at [18, 267] on span at bounding box center [21, 269] width 6 height 6
click at [13, 267] on span at bounding box center [16, 269] width 6 height 6
click at [18, 277] on icon at bounding box center [27, 280] width 23 height 8
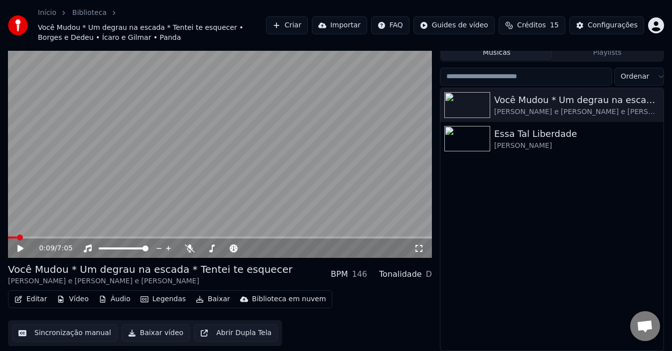
click at [147, 335] on button "Baixar vídeo" at bounding box center [156, 333] width 68 height 18
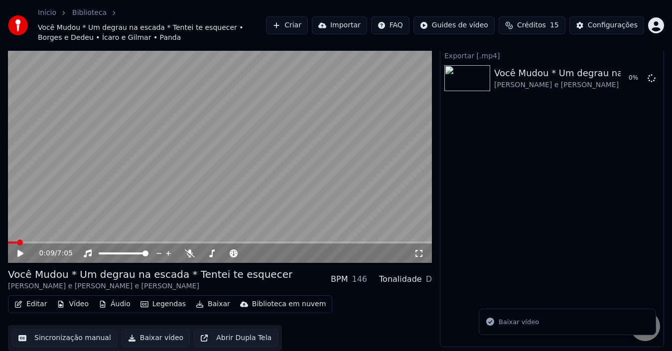
scroll to position [26, 0]
